Goal: Navigation & Orientation: Find specific page/section

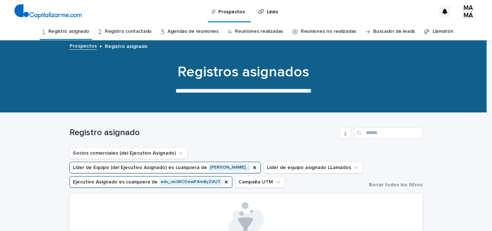
click at [232, 182] on button "Ejecutivo Asignado es cualquiera de edv_recWCOewP4m8y2VU7" at bounding box center [151, 182] width 163 height 12
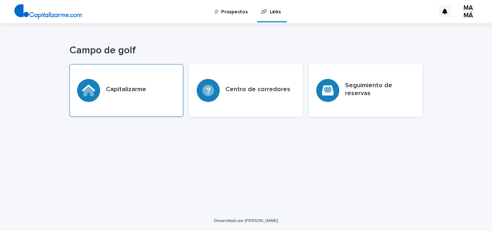
click at [144, 93] on h3 "Capitalizarme" at bounding box center [126, 90] width 40 height 8
